Goal: Task Accomplishment & Management: Use online tool/utility

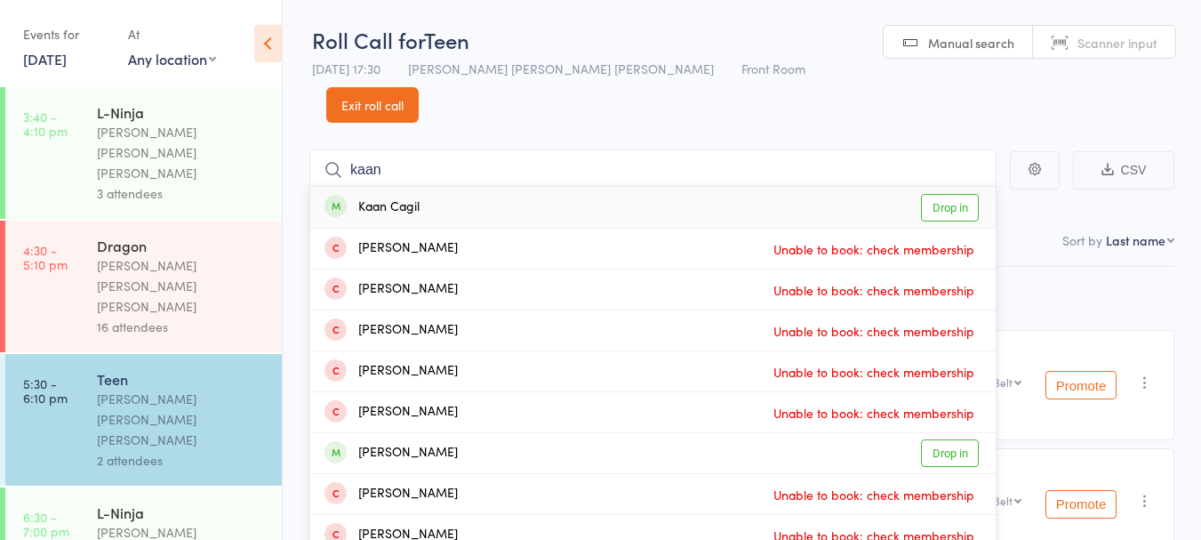
type input "kaan"
click at [508, 187] on div "Kaan Cagil Drop in" at bounding box center [652, 207] width 685 height 41
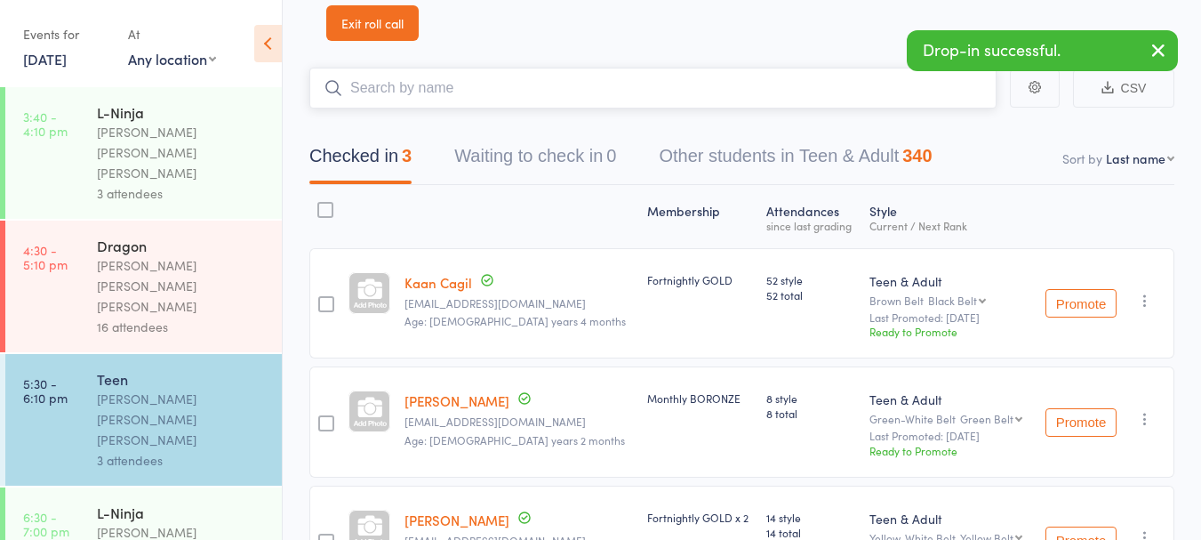
scroll to position [92, 0]
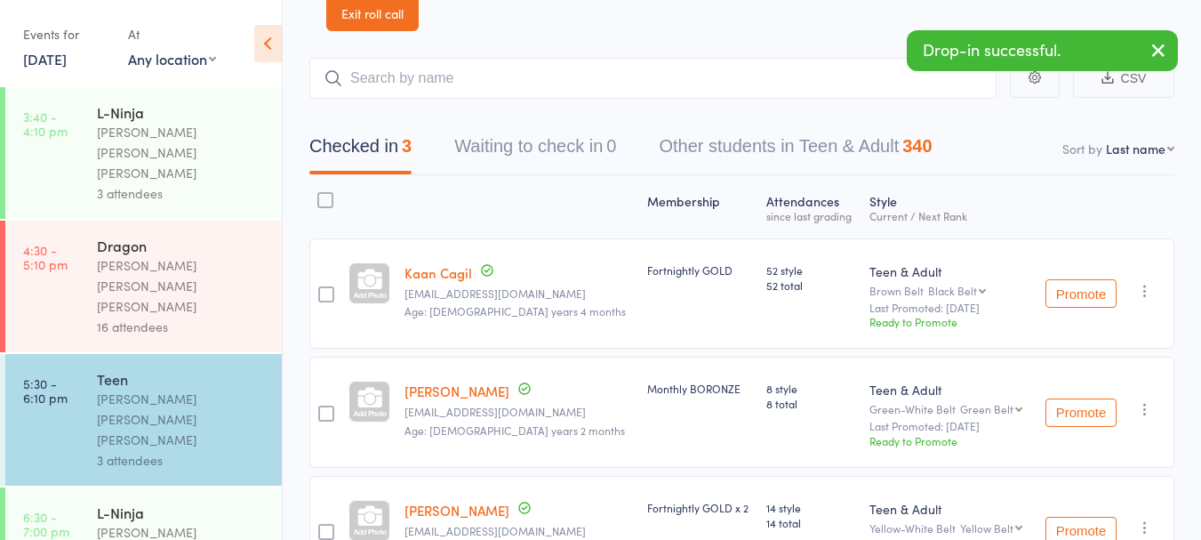
click at [448, 381] on link "Dante Furnari" at bounding box center [456, 390] width 105 height 19
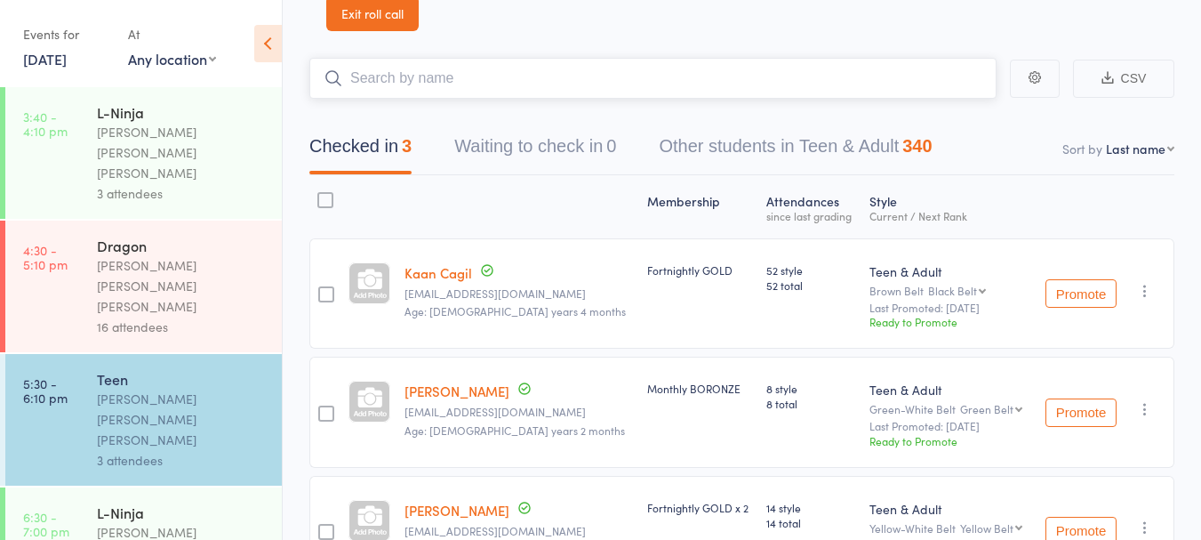
click at [484, 58] on input "search" at bounding box center [652, 78] width 687 height 41
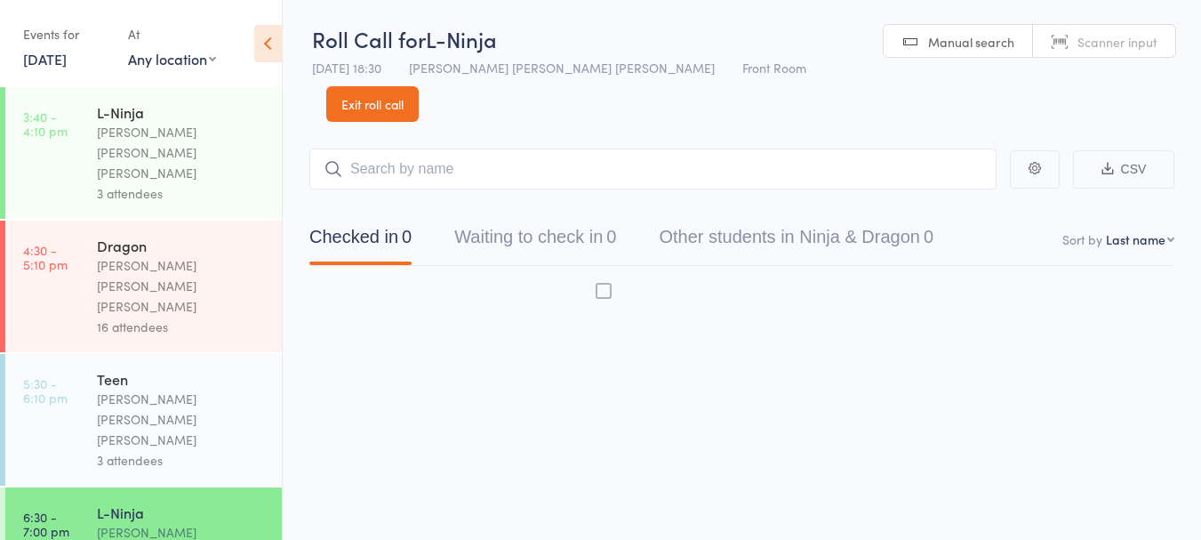
scroll to position [1, 0]
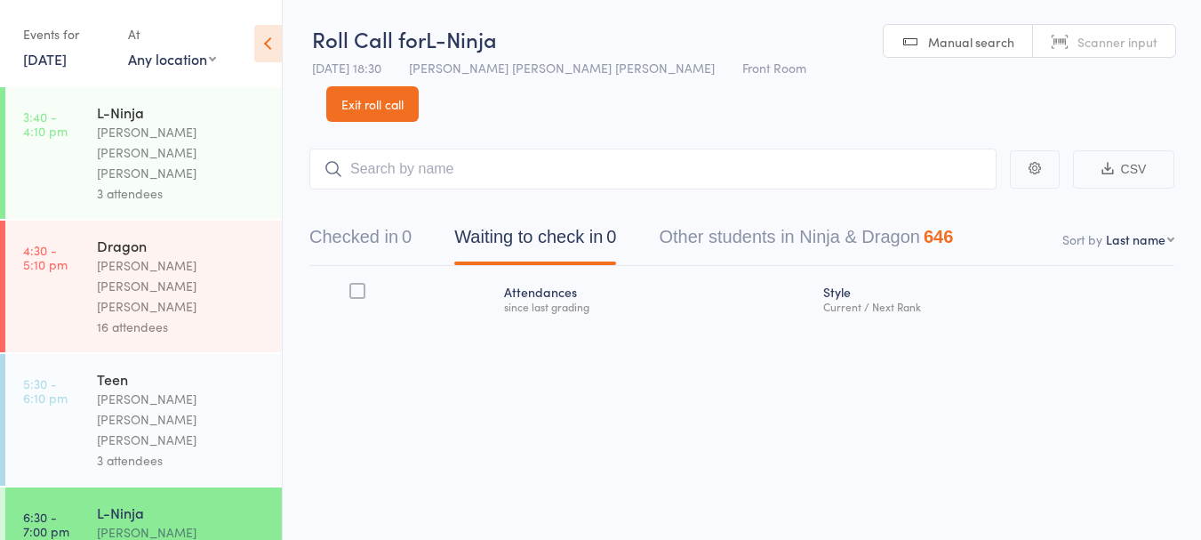
click at [411, 148] on input "search" at bounding box center [652, 168] width 687 height 41
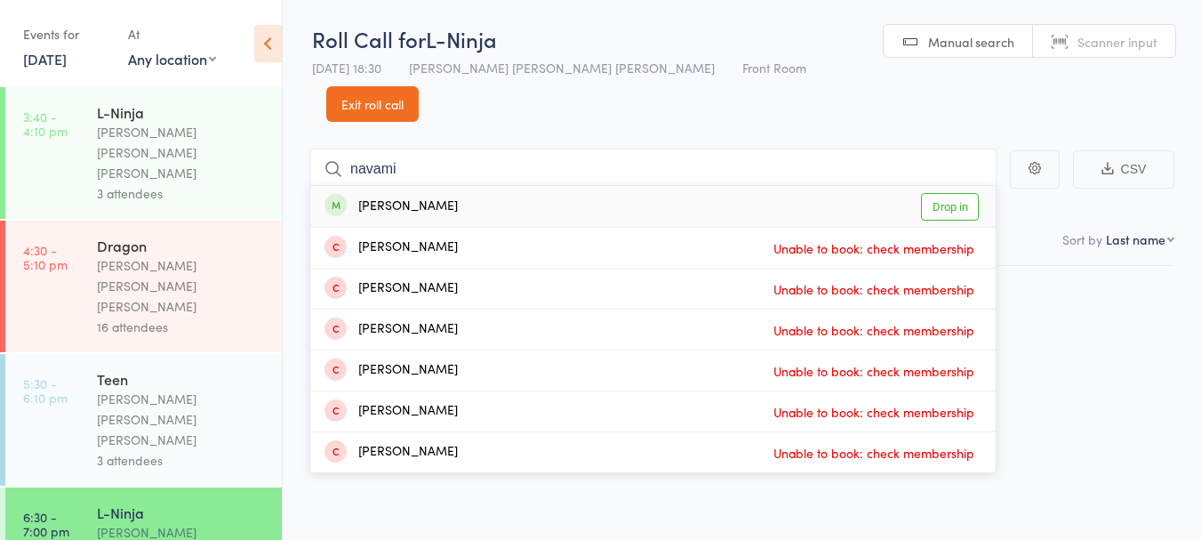
type input "navami"
click at [573, 186] on div "Navami Bhatt Drop in" at bounding box center [652, 206] width 685 height 41
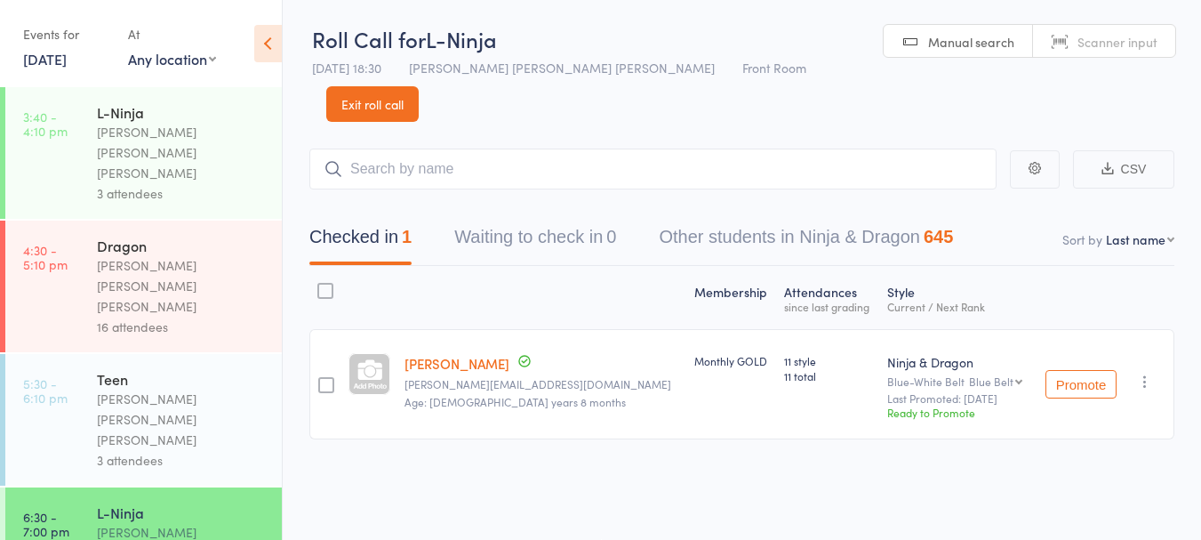
click at [54, 54] on link "13 Oct, 2025" at bounding box center [45, 59] width 44 height 20
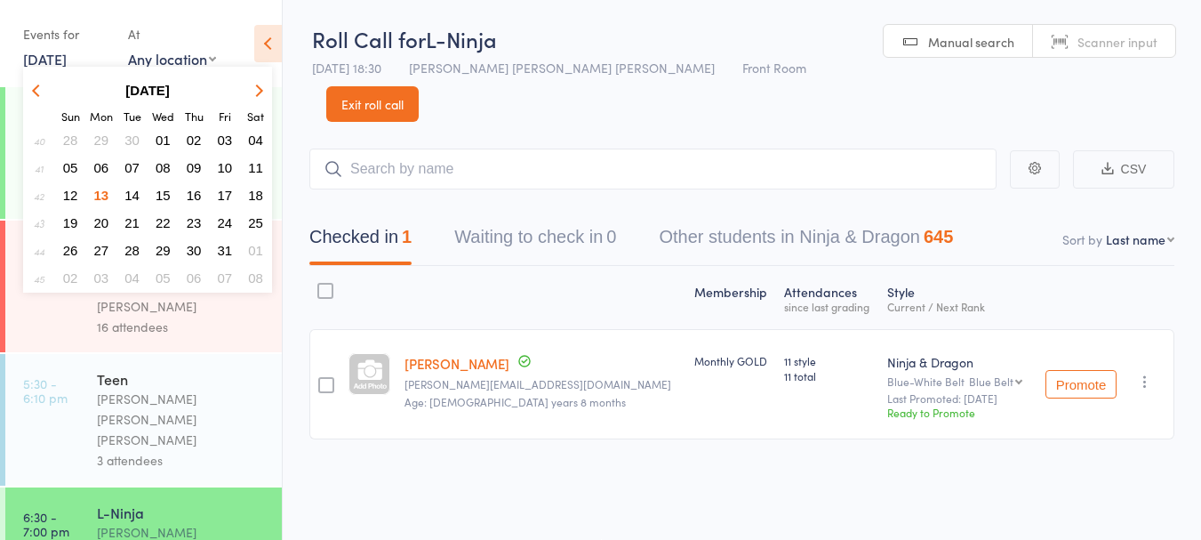
click at [103, 140] on span "29" at bounding box center [101, 139] width 15 height 15
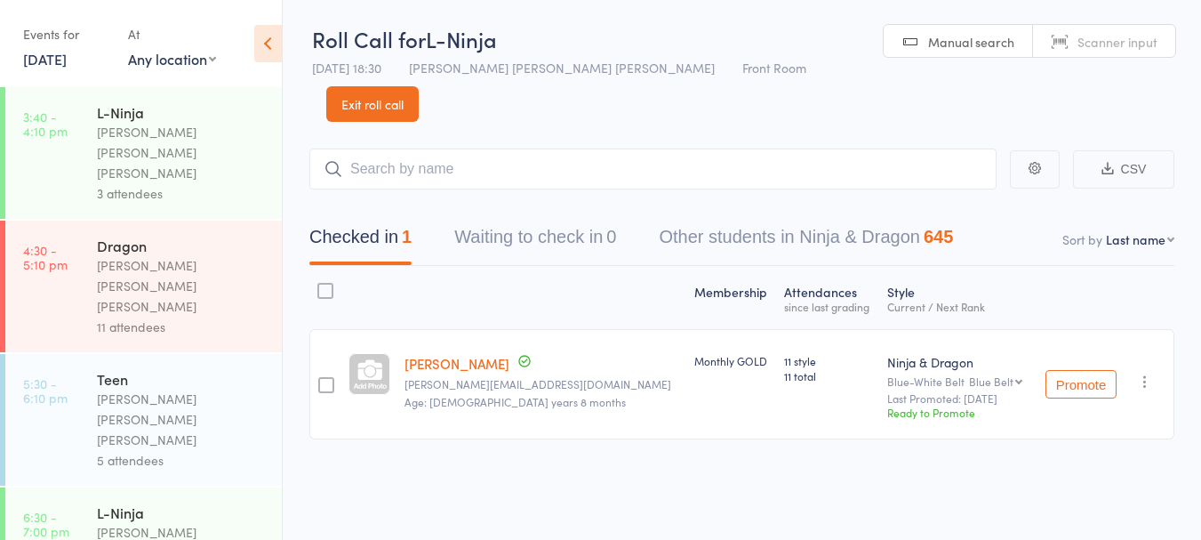
click at [65, 67] on link "29 Sep, 2025" at bounding box center [45, 59] width 44 height 20
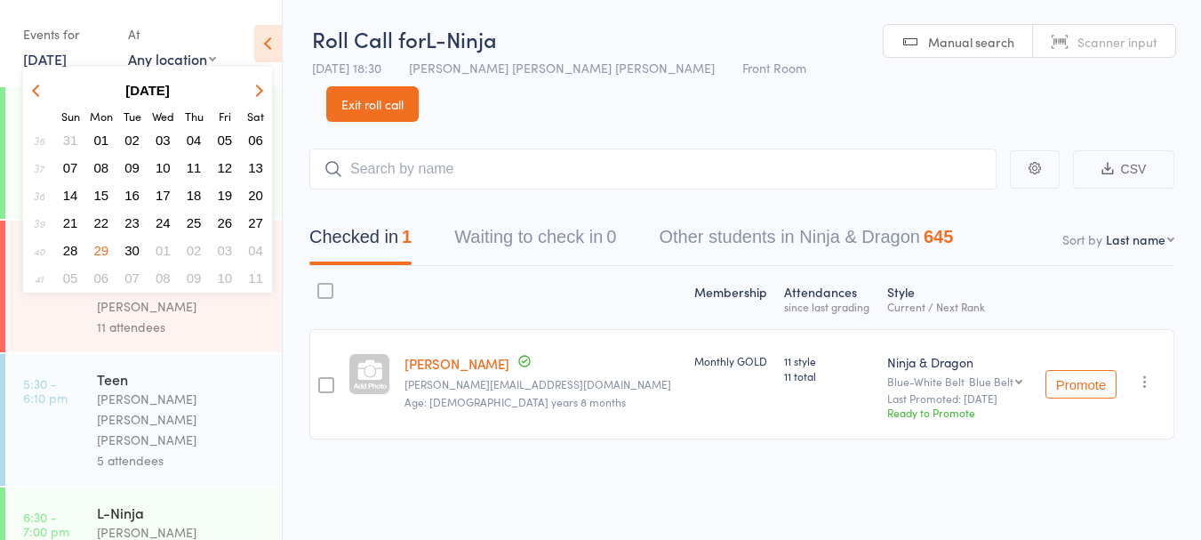
click at [264, 105] on th "Sat" at bounding box center [255, 115] width 29 height 20
click at [253, 99] on button "button" at bounding box center [256, 90] width 27 height 24
click at [105, 190] on span "13" at bounding box center [101, 195] width 15 height 15
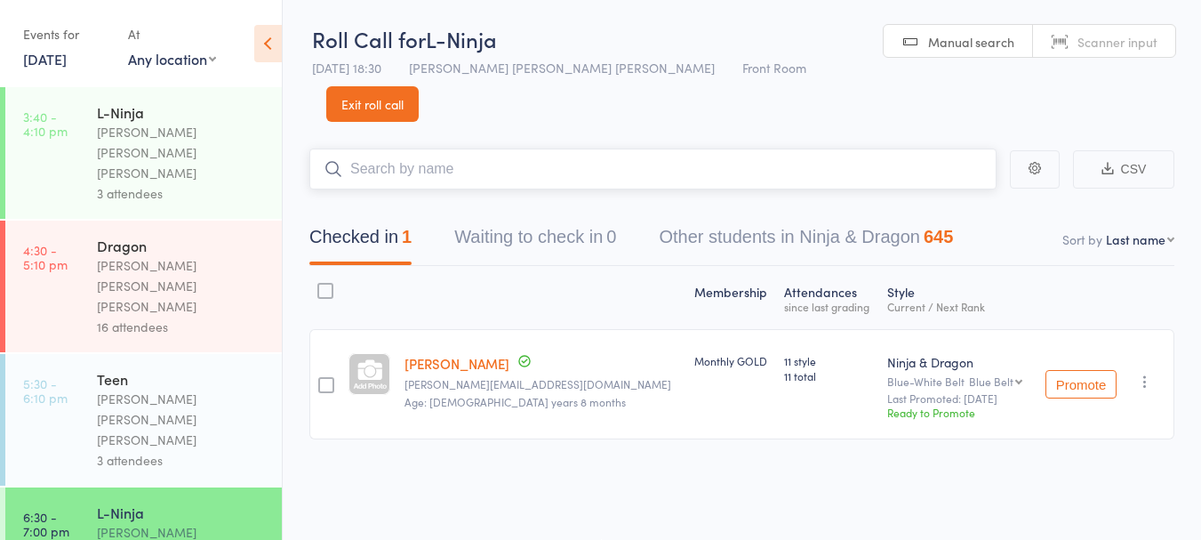
click at [468, 148] on input "search" at bounding box center [652, 168] width 687 height 41
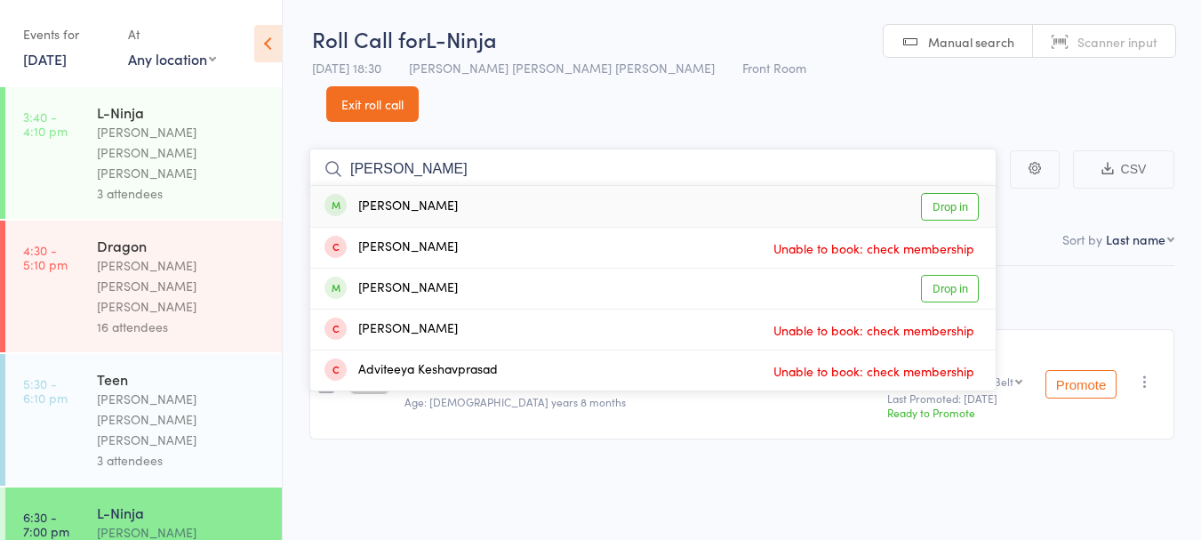
type input "keshna"
click at [583, 186] on div "Keshna Kishore Drop in" at bounding box center [652, 206] width 685 height 41
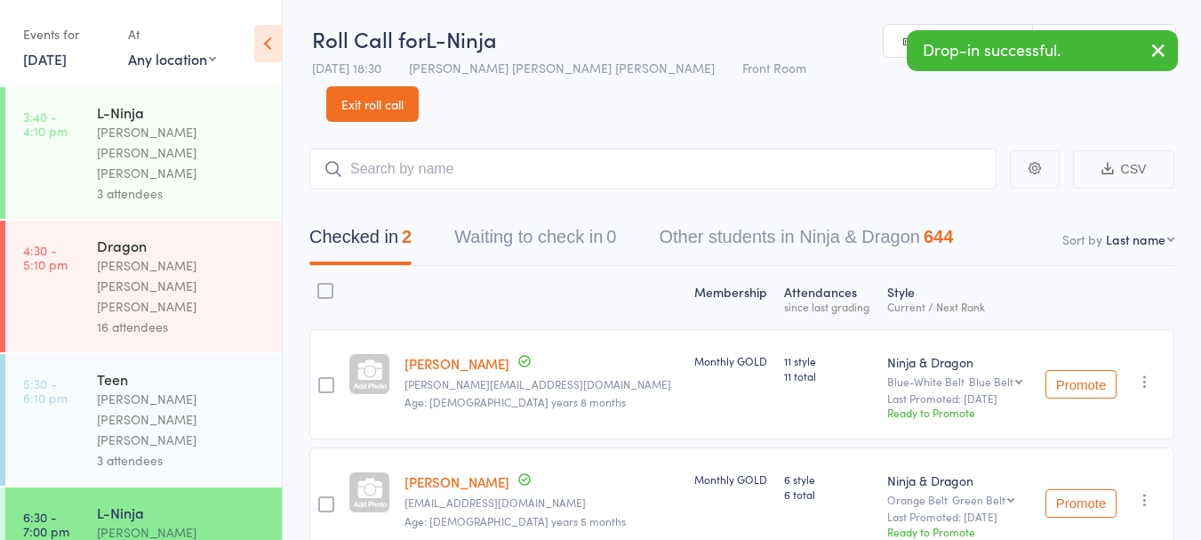
click at [452, 472] on link "Keshna Kishore" at bounding box center [456, 481] width 105 height 19
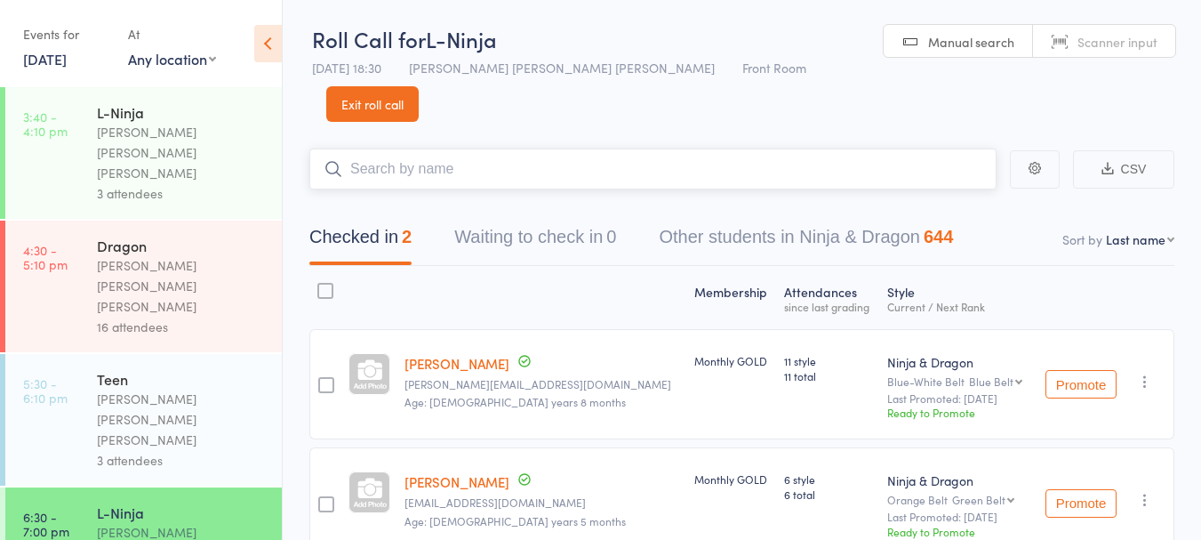
click at [448, 148] on input "search" at bounding box center [652, 168] width 687 height 41
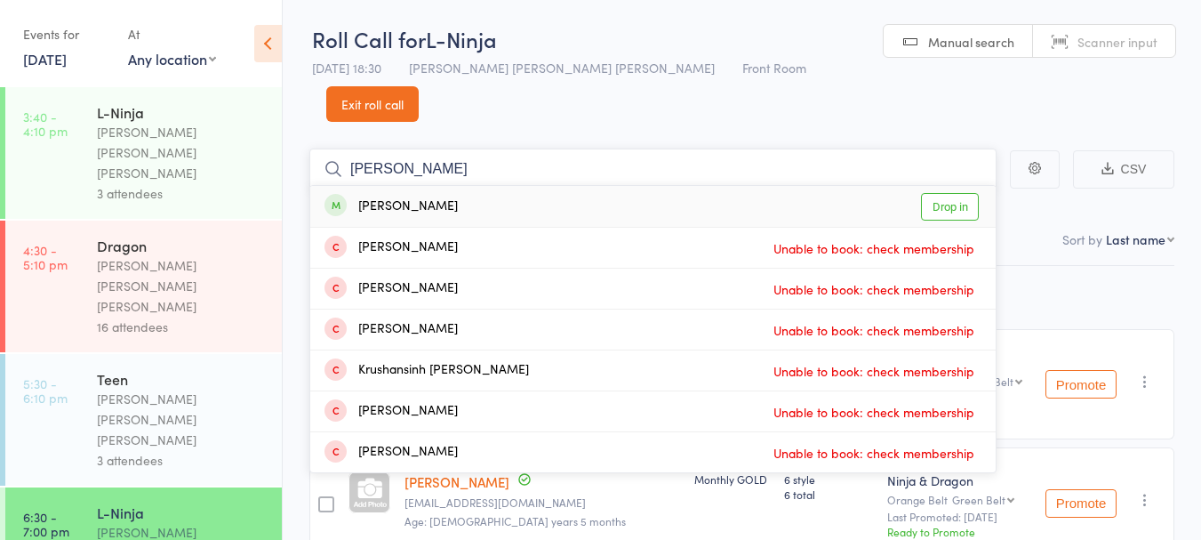
type input "rushank"
click at [469, 186] on div "Rushank Verma Drop in" at bounding box center [652, 206] width 685 height 41
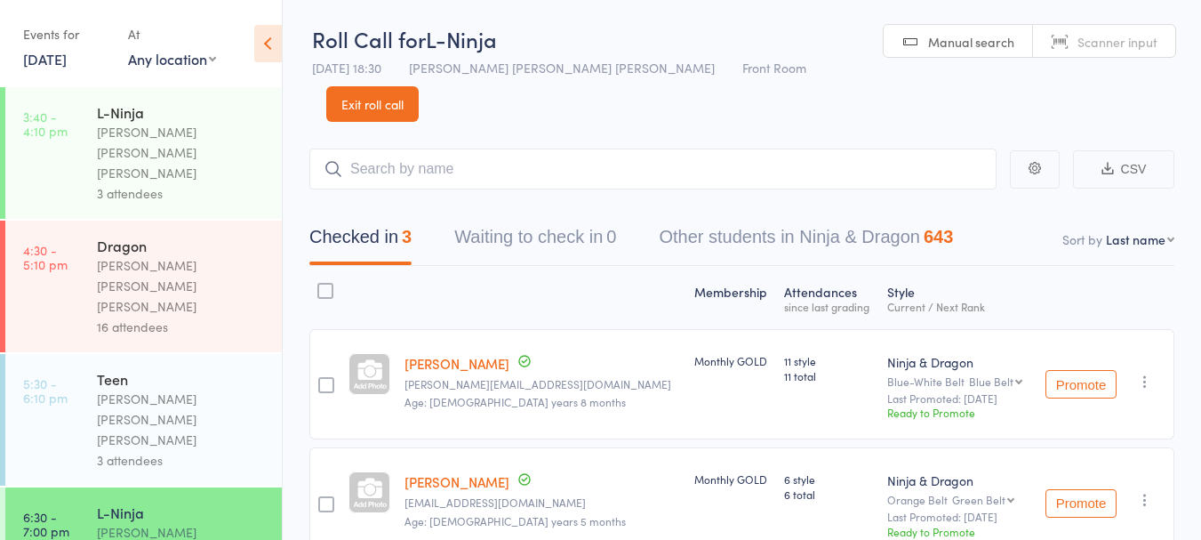
click at [65, 63] on link "13 Oct, 2025" at bounding box center [45, 59] width 44 height 20
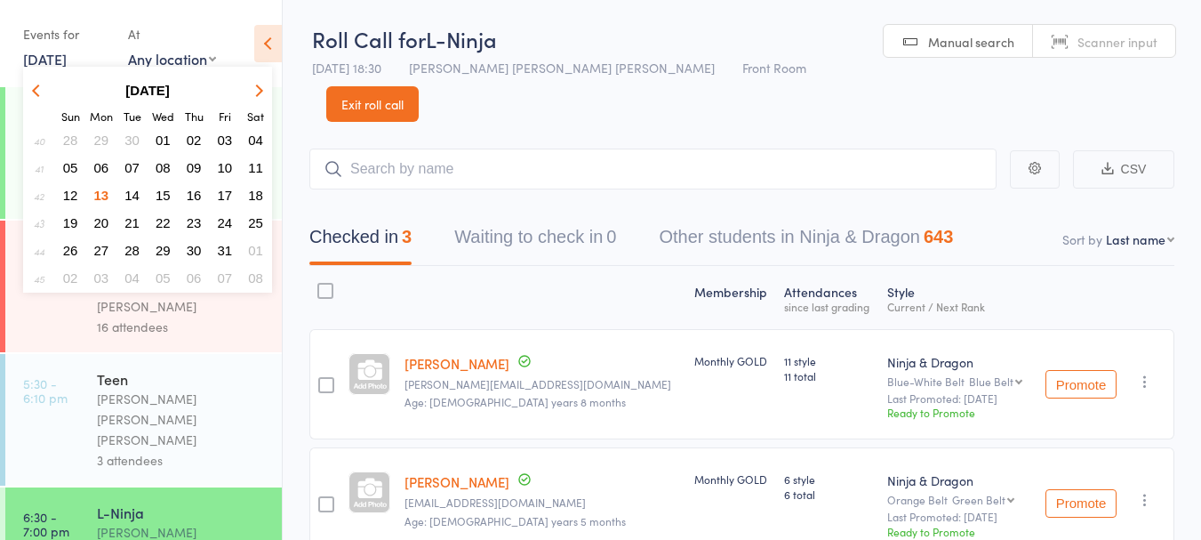
click at [103, 142] on span "29" at bounding box center [101, 139] width 15 height 15
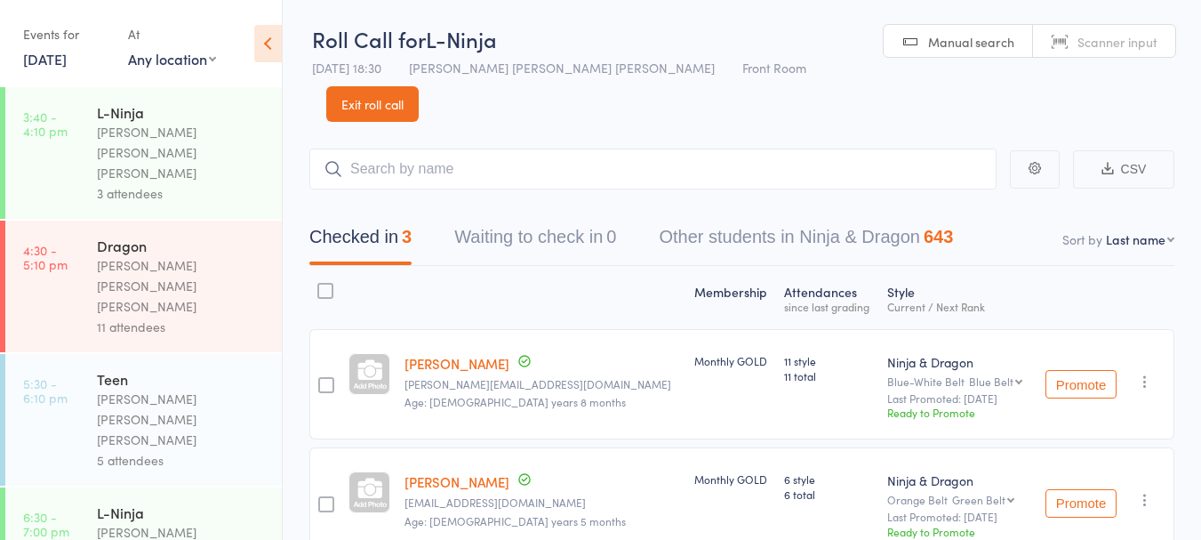
click at [67, 57] on link "29 Sep, 2025" at bounding box center [45, 59] width 44 height 20
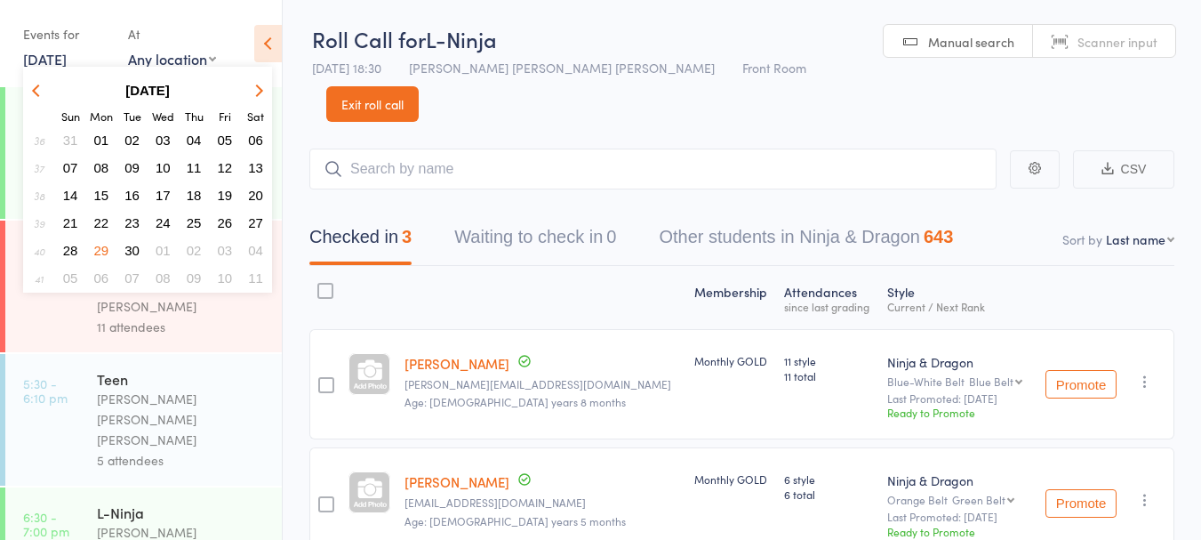
click at [256, 96] on icon "button" at bounding box center [257, 90] width 12 height 12
click at [103, 195] on span "13" at bounding box center [101, 195] width 15 height 15
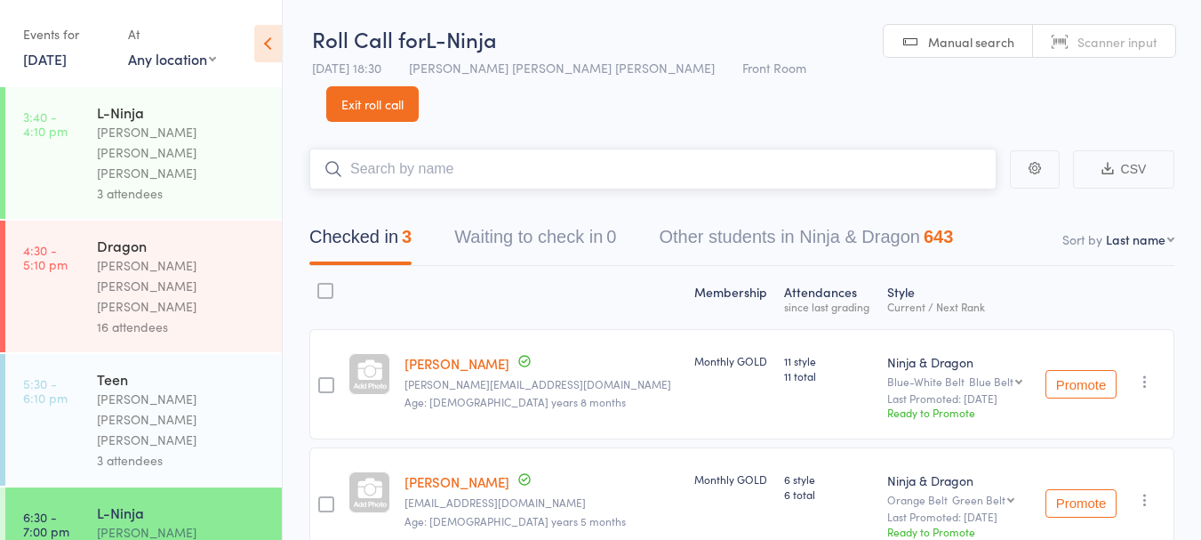
click at [425, 148] on input "search" at bounding box center [652, 168] width 687 height 41
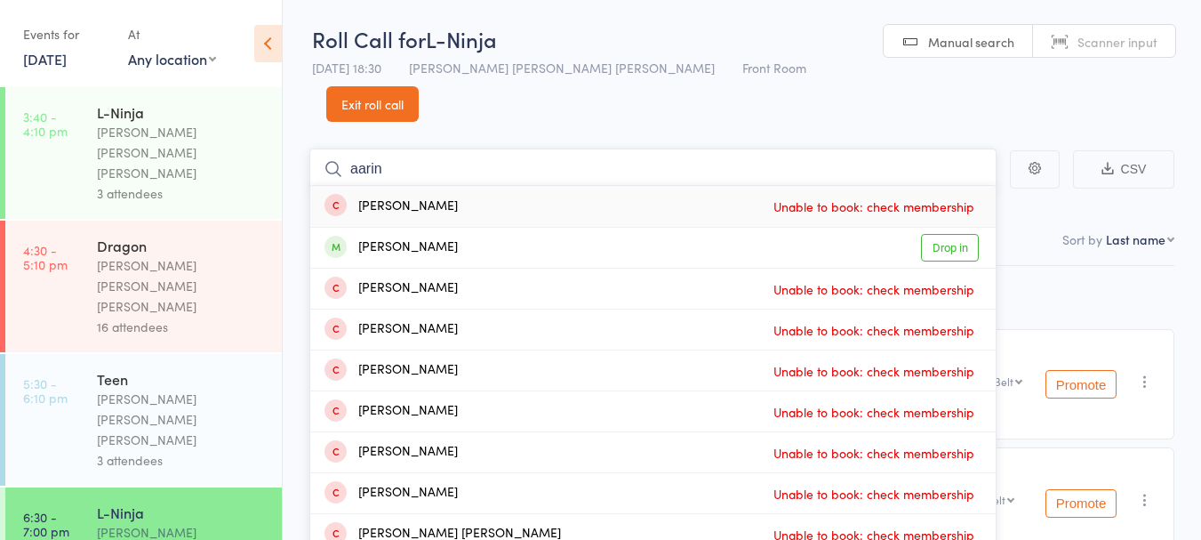
type input "aarin"
click at [634, 228] on div "Aarin Kumar Drop in" at bounding box center [652, 248] width 685 height 40
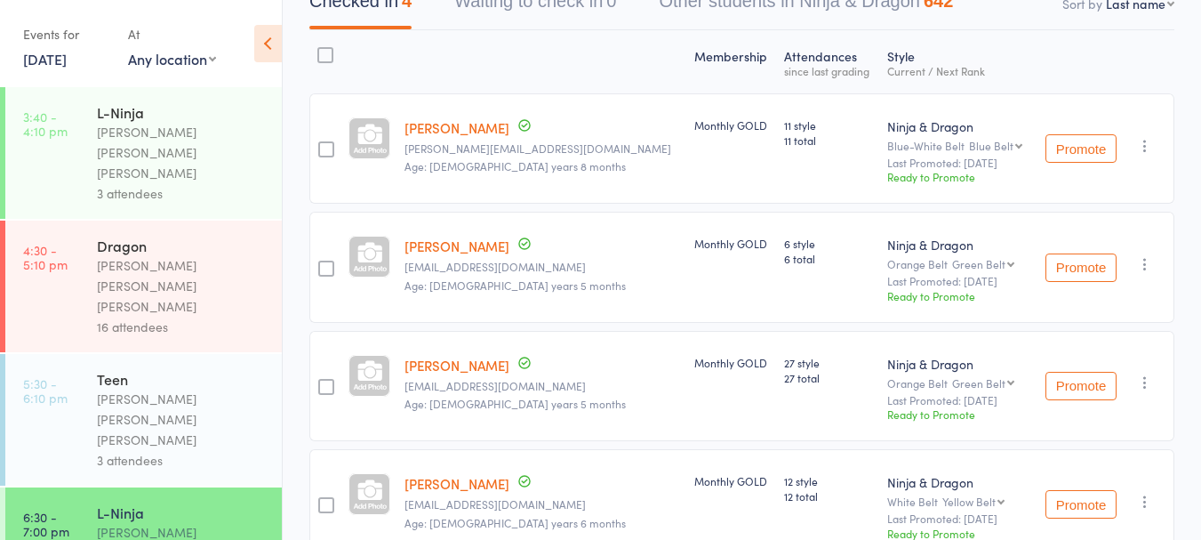
scroll to position [237, 0]
click at [452, 355] on link "Aarin Kumar" at bounding box center [456, 364] width 105 height 19
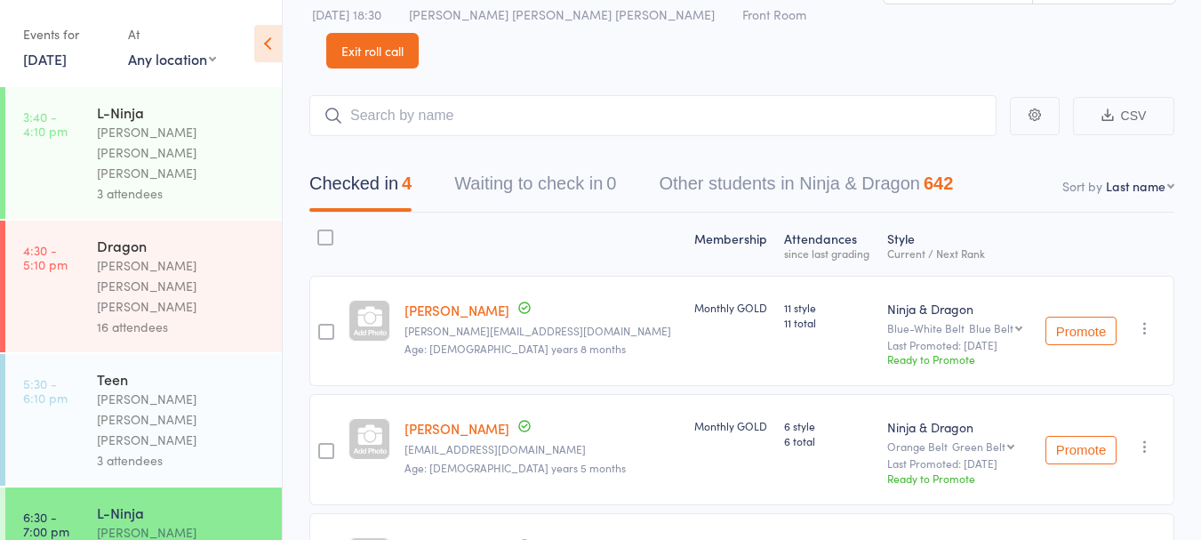
scroll to position [37, 0]
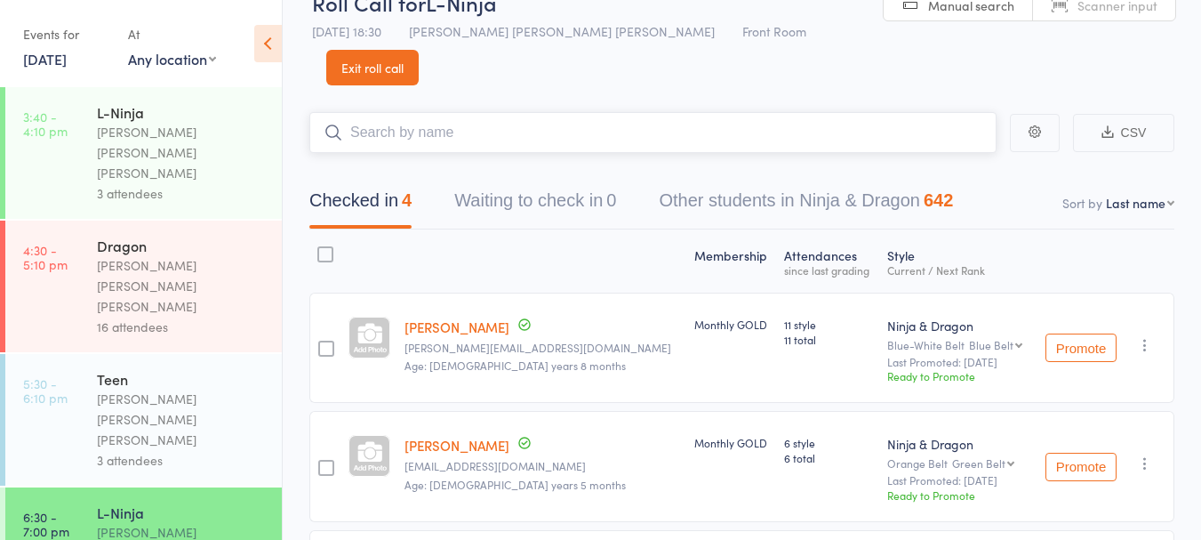
click at [504, 112] on input "search" at bounding box center [652, 132] width 687 height 41
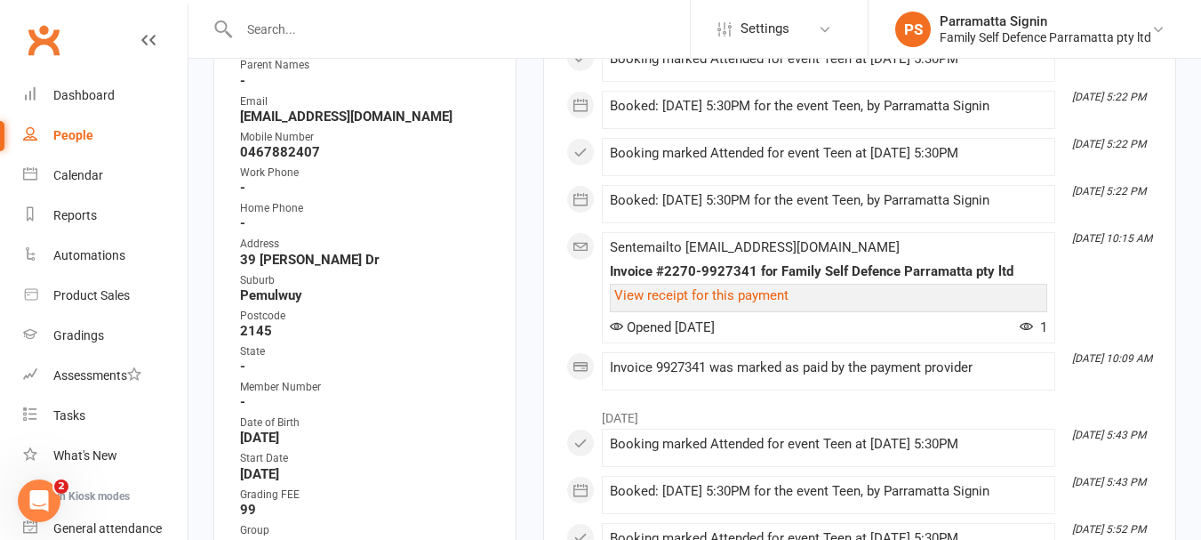
scroll to position [356, 0]
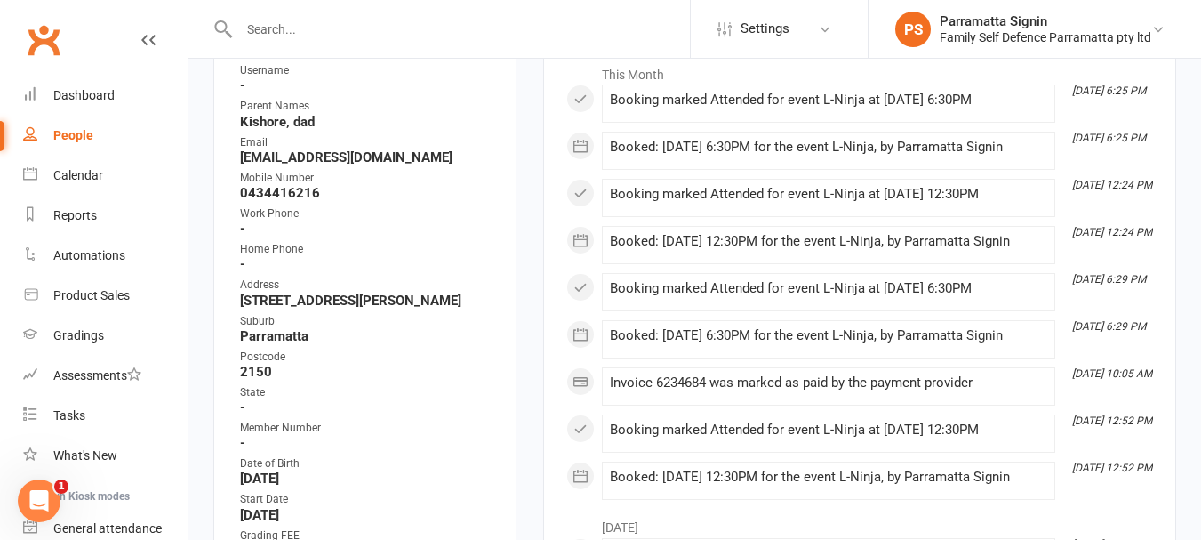
scroll to position [311, 0]
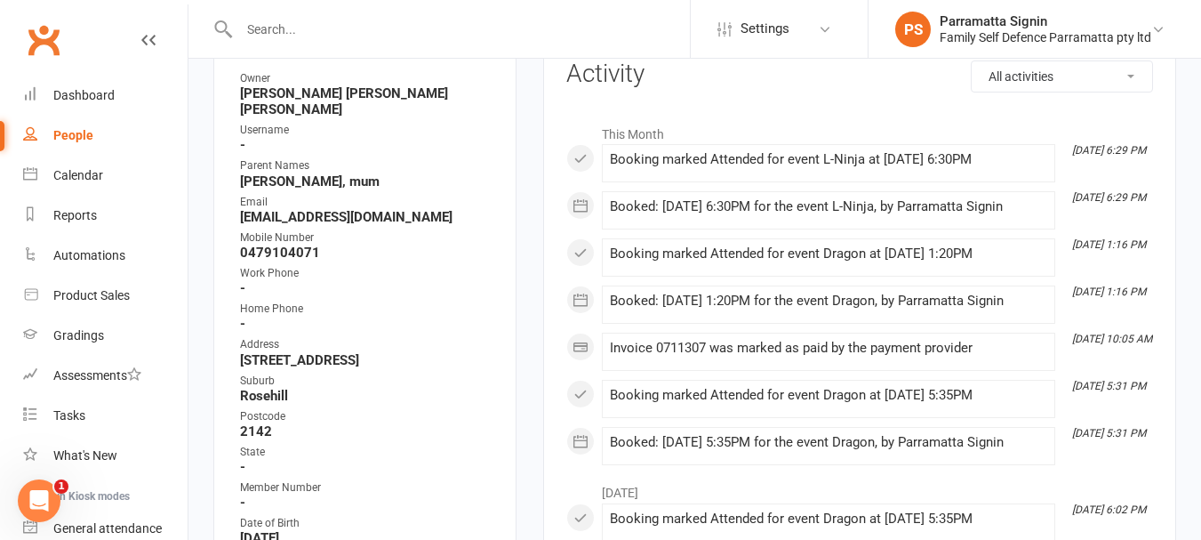
scroll to position [242, 0]
